Goal: Find specific fact: Find specific fact

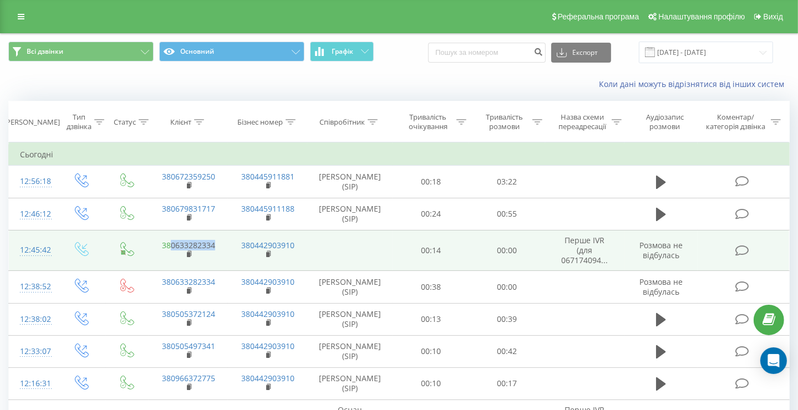
drag, startPoint x: 218, startPoint y: 245, endPoint x: 170, endPoint y: 240, distance: 49.1
click at [170, 240] on td "380633282334" at bounding box center [188, 250] width 79 height 41
copy link "0633282334"
